Goal: Task Accomplishment & Management: Use online tool/utility

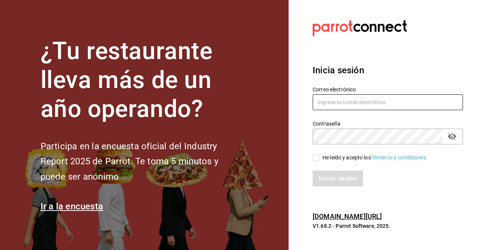
type input "[EMAIL_ADDRESS][DOMAIN_NAME]"
click at [318, 158] on input "He leído y acepto los Términos y condiciones." at bounding box center [316, 157] width 7 height 7
checkbox input "true"
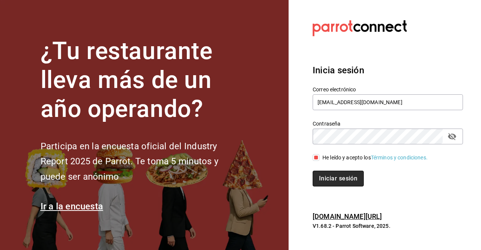
click at [329, 176] on button "Iniciar sesión" at bounding box center [338, 179] width 51 height 16
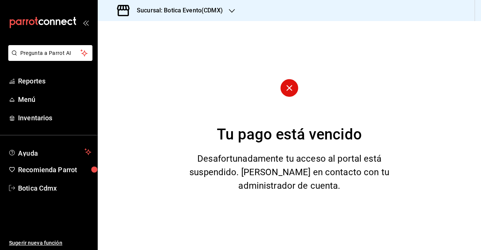
click at [230, 12] on icon "button" at bounding box center [232, 11] width 6 height 6
click at [154, 46] on div "Botica (CDMX)" at bounding box center [154, 49] width 101 height 8
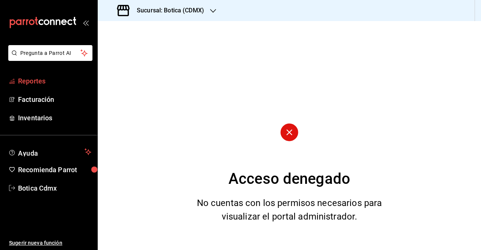
click at [33, 79] on span "Reportes" at bounding box center [54, 81] width 73 height 10
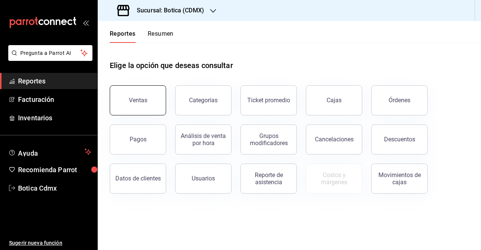
click at [148, 92] on button "Ventas" at bounding box center [138, 100] width 56 height 30
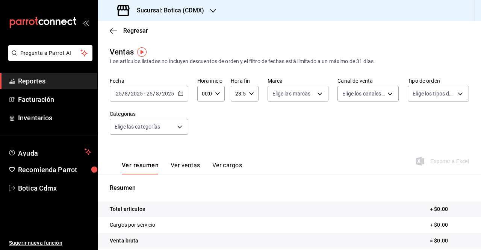
click at [179, 95] on \(Stroke\) "button" at bounding box center [181, 94] width 5 height 4
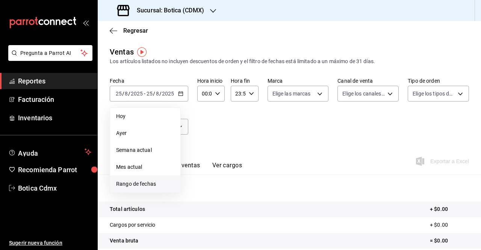
click at [133, 182] on span "Rango de fechas" at bounding box center [145, 184] width 58 height 8
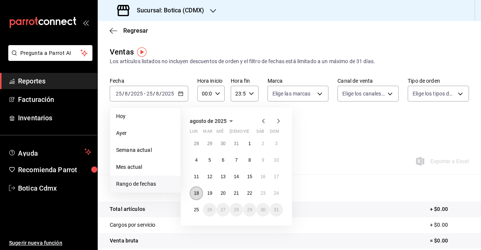
click at [197, 193] on abbr "18" at bounding box center [196, 193] width 5 height 5
click at [197, 210] on abbr "25" at bounding box center [196, 209] width 5 height 5
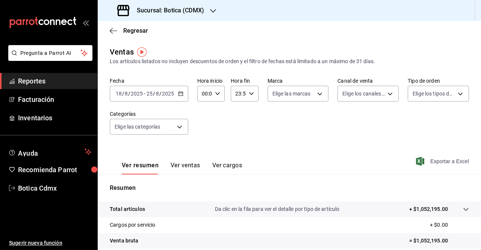
click at [435, 160] on span "Exportar a Excel" at bounding box center [443, 161] width 51 height 9
